Goal: Task Accomplishment & Management: Manage account settings

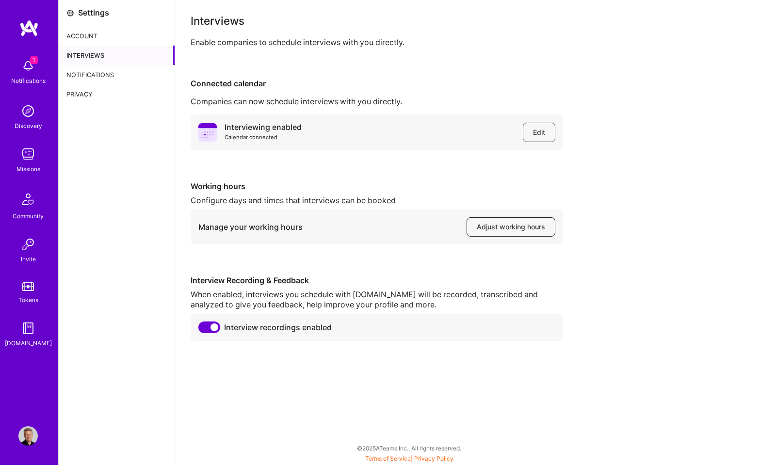
click at [496, 228] on span "Adjust working hours" at bounding box center [511, 227] width 68 height 10
click at [338, 271] on div "Interviewing enabled Calendar connected Edit Working hours Configure days and t…" at bounding box center [468, 227] width 554 height 226
click at [82, 37] on div "Account" at bounding box center [117, 35] width 116 height 19
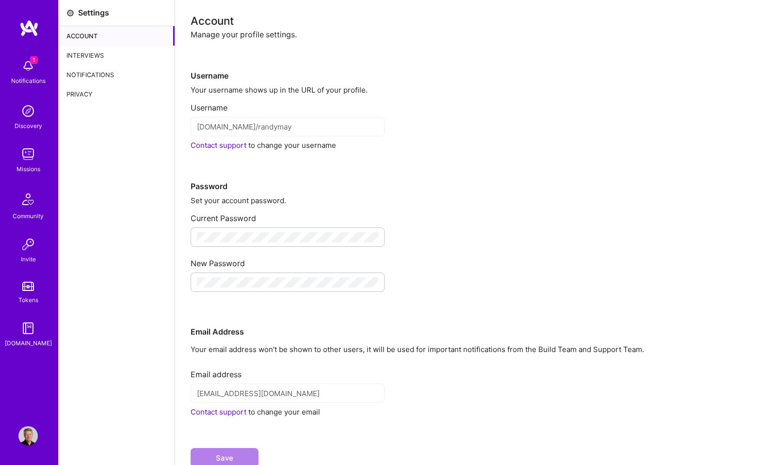
click at [86, 52] on div "Interviews" at bounding box center [117, 55] width 116 height 19
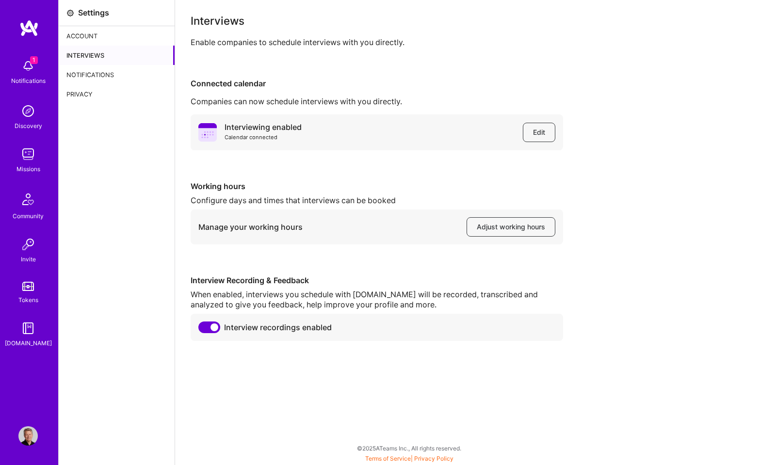
click at [27, 69] on img at bounding box center [27, 65] width 19 height 19
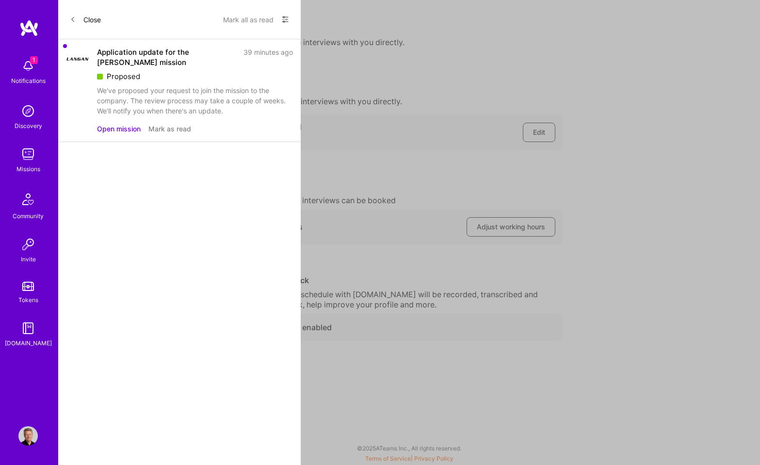
click at [171, 130] on button "Mark as read" at bounding box center [169, 129] width 43 height 10
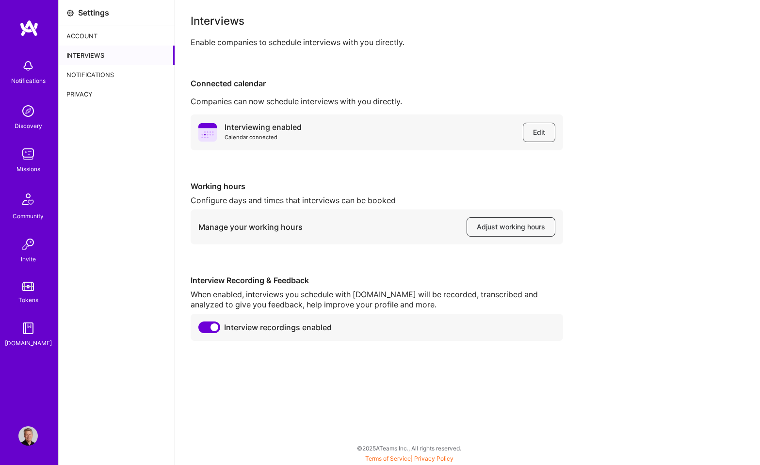
click at [25, 66] on div "Notifications Discovery Missions Community Invite Tokens [DOMAIN_NAME]" at bounding box center [29, 201] width 58 height 294
click at [96, 55] on div "Interviews" at bounding box center [117, 55] width 116 height 19
click at [501, 226] on span "Adjust working hours" at bounding box center [511, 227] width 68 height 10
click at [85, 35] on div "Account" at bounding box center [117, 35] width 116 height 19
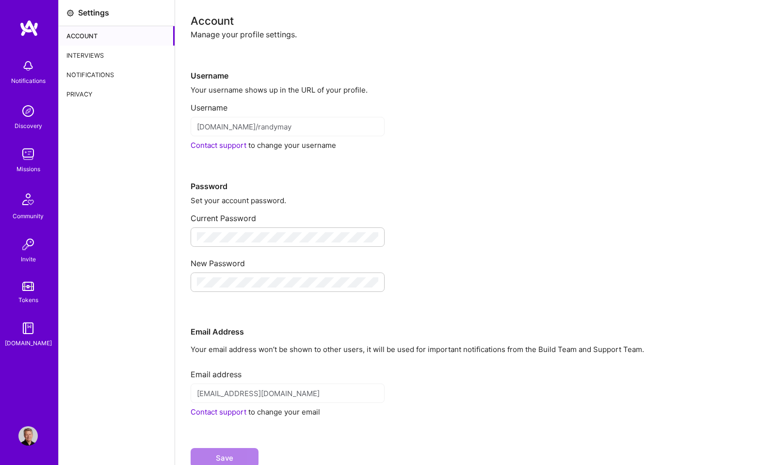
click at [80, 60] on div "Interviews" at bounding box center [117, 55] width 116 height 19
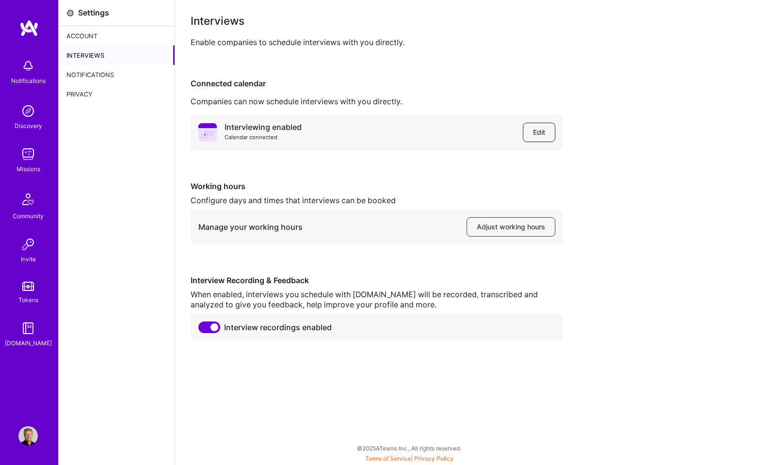
click at [540, 130] on span "Edit" at bounding box center [539, 133] width 12 height 10
click at [500, 225] on span "Adjust working hours" at bounding box center [511, 227] width 68 height 10
